Goal: Task Accomplishment & Management: Manage account settings

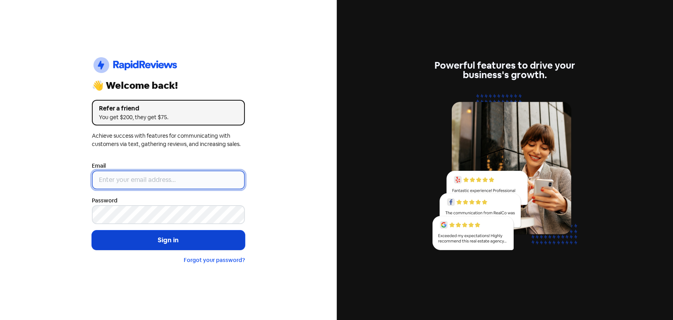
type input "[EMAIL_ADDRESS][PERSON_NAME][DOMAIN_NAME]"
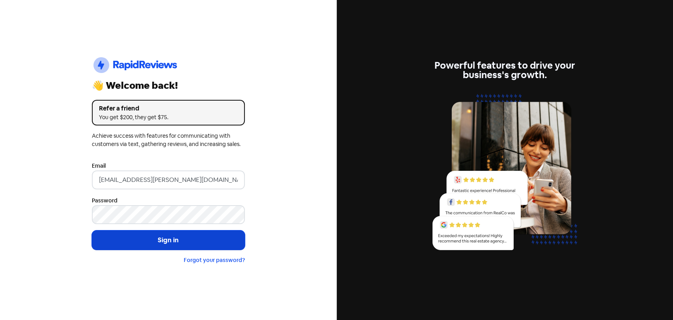
click at [158, 243] on button "Sign in" at bounding box center [168, 240] width 153 height 20
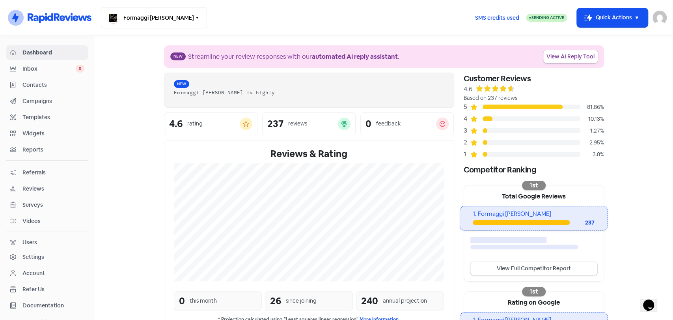
click at [25, 72] on span "Inbox" at bounding box center [48, 69] width 53 height 8
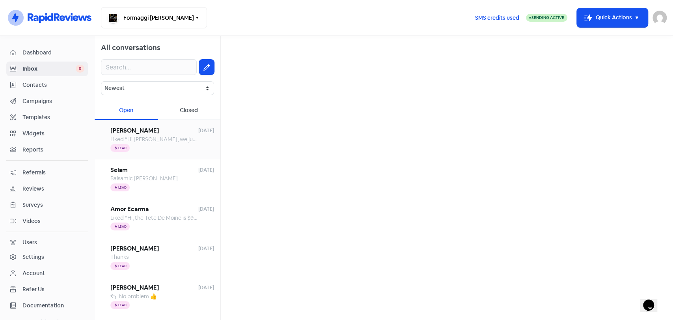
click at [177, 139] on span "Liked “Hi Ellen, we just received your order. That you, We can deliver to you n…" at bounding box center [231, 139] width 242 height 7
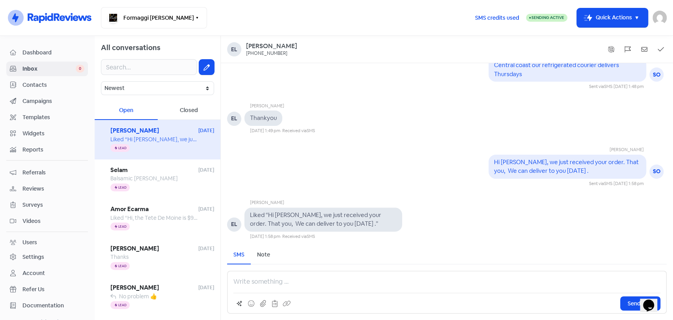
scroll to position [-114, 0]
